Goal: Check status: Check status

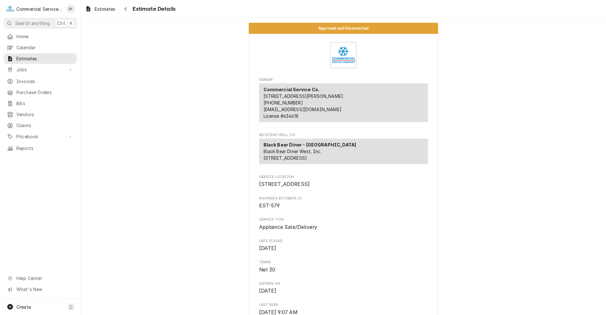
scroll to position [537, 0]
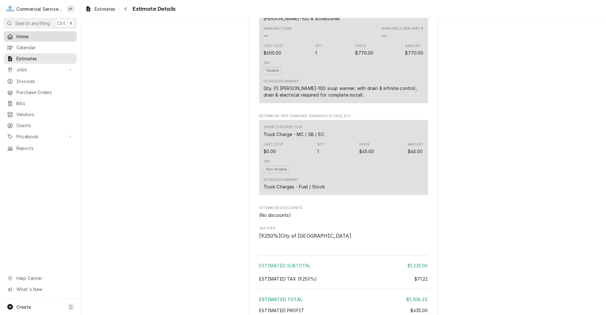
click at [20, 37] on span "Home" at bounding box center [44, 36] width 57 height 7
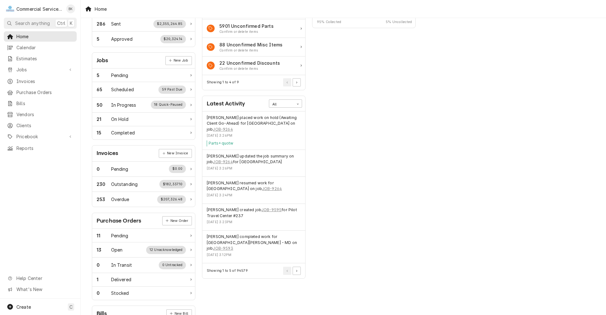
scroll to position [95, 0]
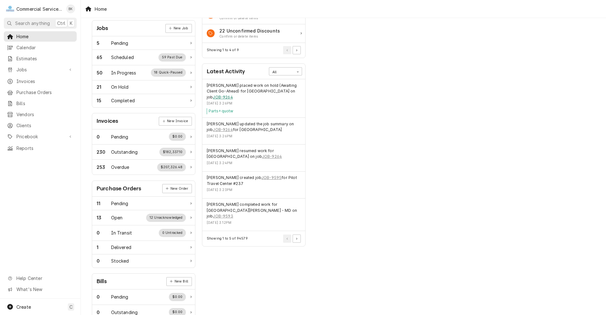
click at [218, 95] on link "JOB-9264" at bounding box center [223, 97] width 20 height 6
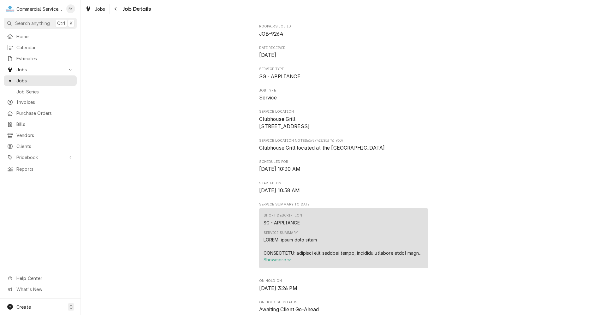
scroll to position [63, 0]
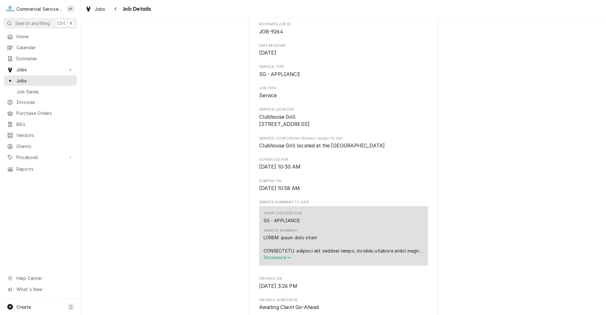
click at [264, 260] on span "Show more" at bounding box center [278, 257] width 28 height 5
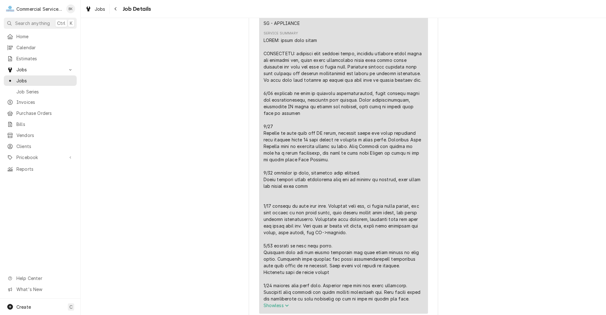
scroll to position [284, 0]
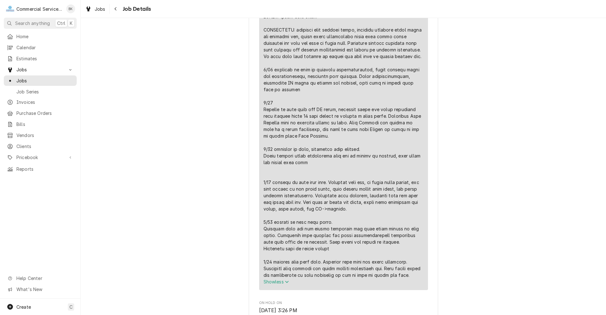
click at [278, 282] on span "Show less" at bounding box center [277, 281] width 26 height 5
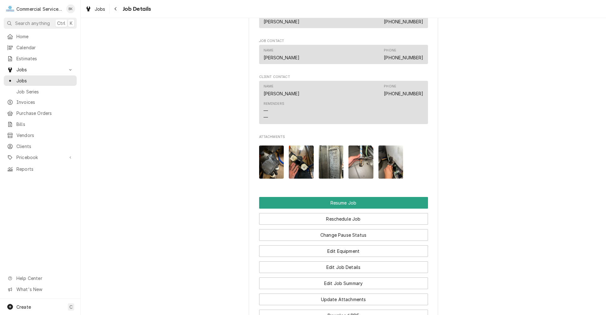
scroll to position [505, 0]
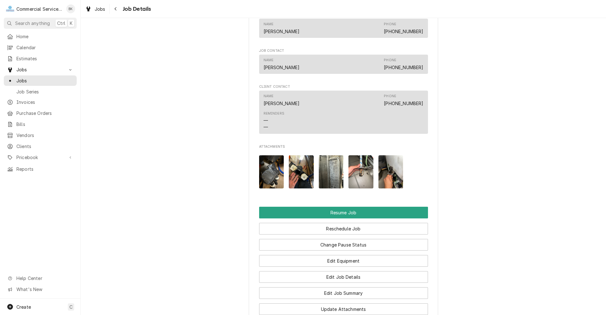
click at [301, 181] on img "Attachments" at bounding box center [301, 171] width 25 height 33
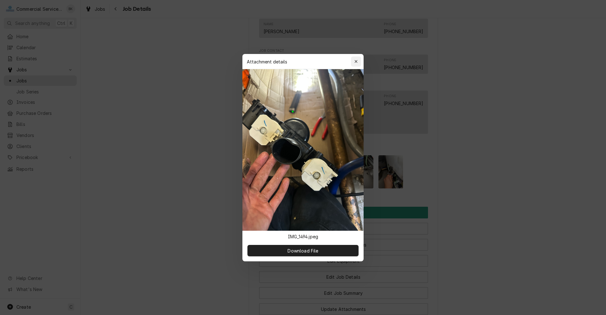
click at [357, 61] on icon "button" at bounding box center [355, 61] width 3 height 4
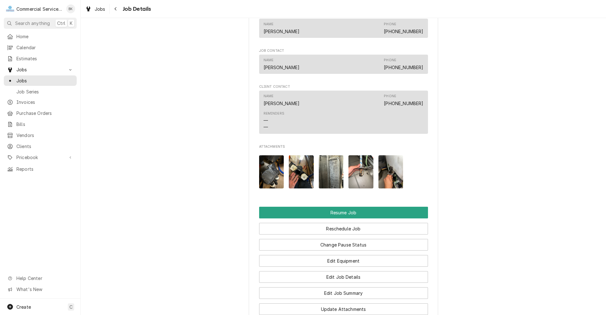
click at [328, 180] on img "Attachments" at bounding box center [331, 171] width 25 height 33
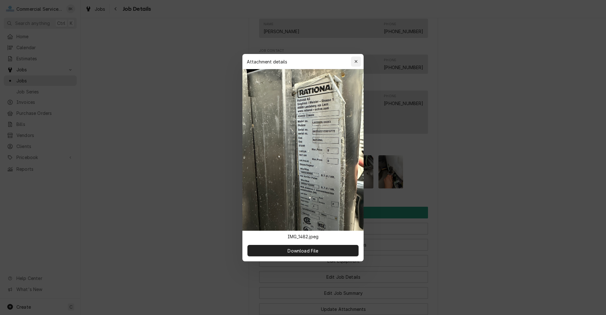
click at [358, 62] on icon "button" at bounding box center [355, 61] width 3 height 4
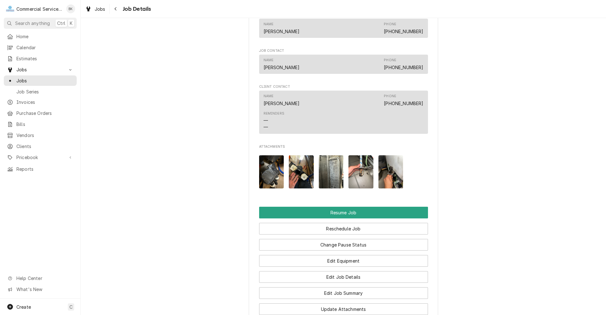
click at [351, 172] on img "Attachments" at bounding box center [360, 171] width 25 height 33
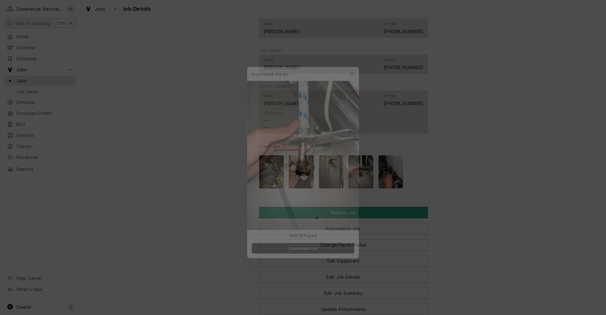
click at [356, 62] on icon "button" at bounding box center [355, 61] width 3 height 4
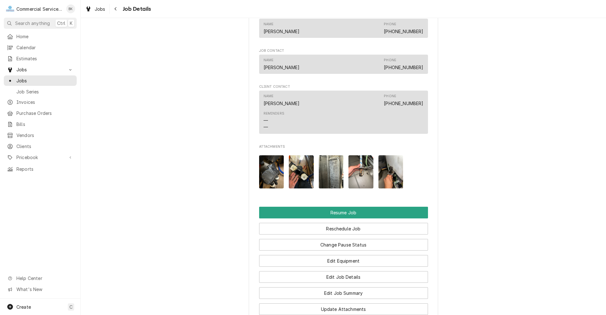
click at [389, 179] on img "Attachments" at bounding box center [390, 171] width 25 height 33
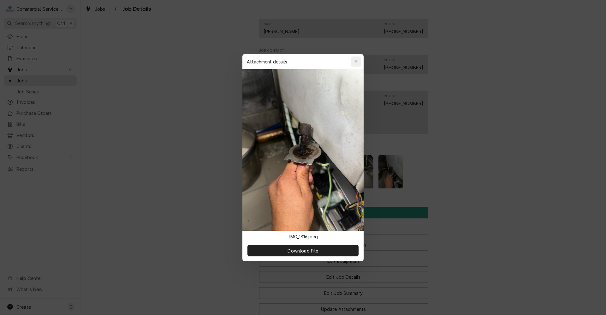
click at [356, 62] on icon "button" at bounding box center [355, 61] width 3 height 4
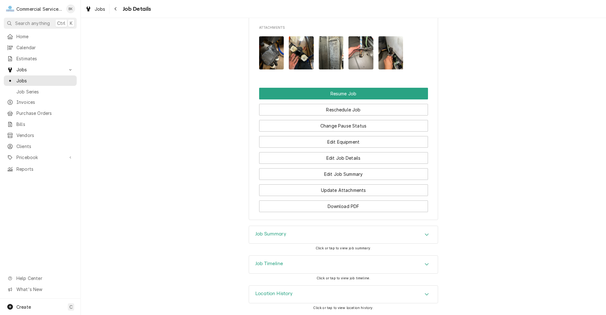
scroll to position [632, 0]
click at [322, 235] on div "Job Summary" at bounding box center [343, 235] width 189 height 18
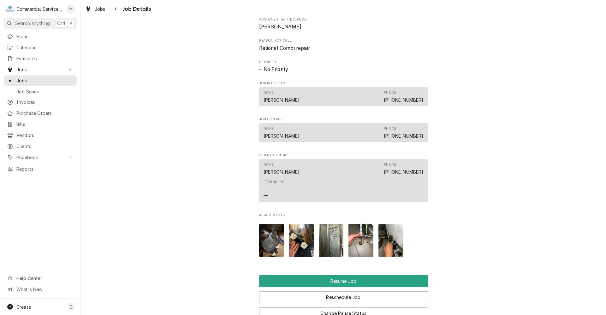
scroll to position [474, 0]
